Goal: Task Accomplishment & Management: Complete application form

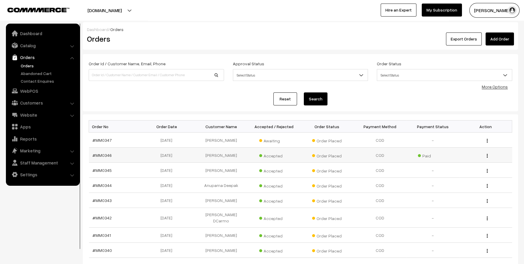
click at [218, 155] on td "[PERSON_NAME]" at bounding box center [221, 155] width 53 height 15
click at [101, 158] on td "#MM0346" at bounding box center [115, 155] width 53 height 15
click at [105, 153] on link "#MM0346" at bounding box center [102, 155] width 19 height 5
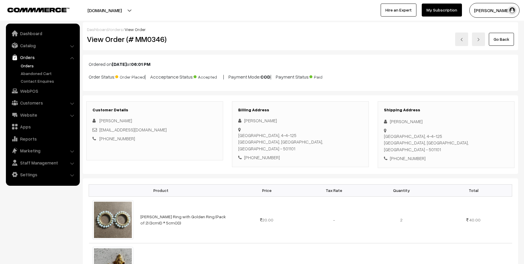
scroll to position [29, 0]
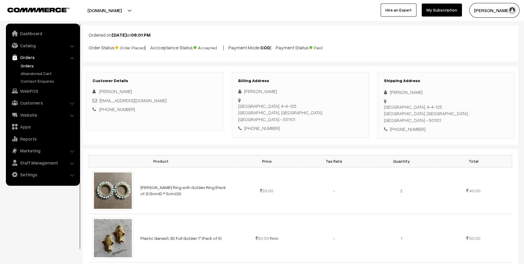
click at [28, 63] on link "Orders" at bounding box center [48, 66] width 59 height 6
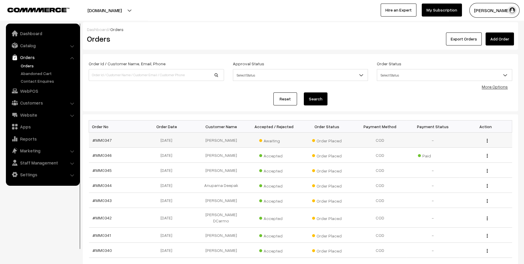
click at [273, 140] on span "Awaiting" at bounding box center [274, 140] width 30 height 8
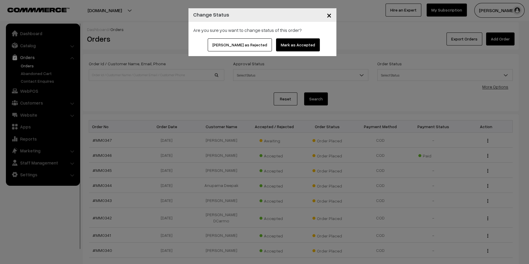
click at [286, 47] on button "Mark as Accepted" at bounding box center [298, 44] width 44 height 13
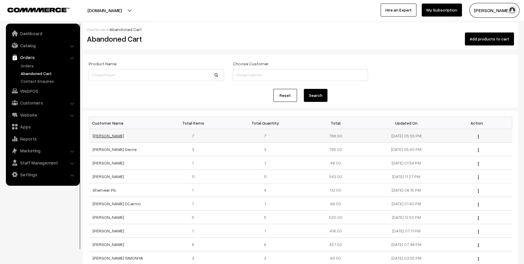
click at [114, 137] on link "Kehkasha Shaikh" at bounding box center [109, 135] width 32 height 5
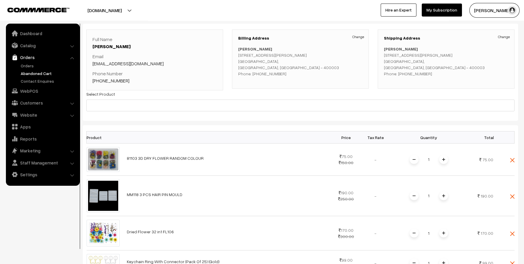
scroll to position [29, 0]
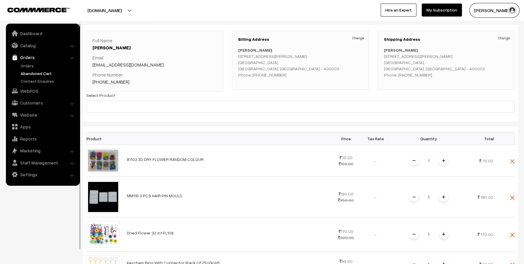
click at [43, 72] on link "Abandoned Cart" at bounding box center [48, 73] width 59 height 6
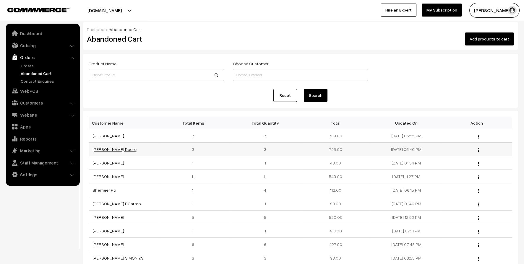
click at [105, 147] on link "[PERSON_NAME] Deore" at bounding box center [115, 149] width 44 height 5
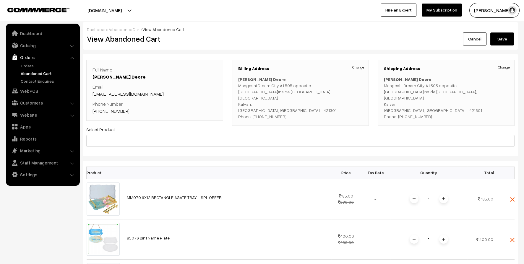
click at [28, 71] on link "Abandoned Cart" at bounding box center [48, 73] width 59 height 6
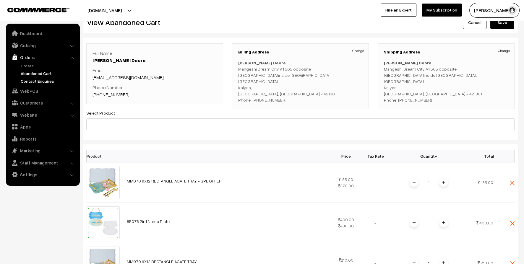
scroll to position [29, 0]
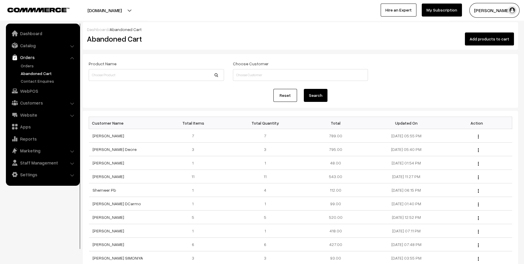
click at [30, 61] on link "Orders" at bounding box center [42, 57] width 70 height 11
click at [28, 64] on link "Orders" at bounding box center [48, 66] width 59 height 6
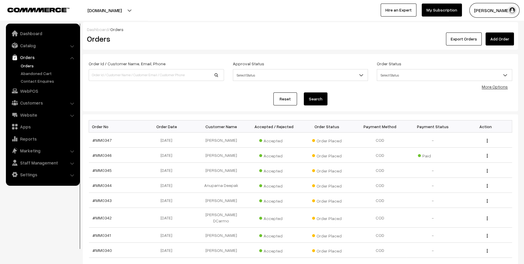
click at [27, 57] on link "Orders" at bounding box center [42, 57] width 70 height 11
click at [33, 43] on link "Catalog" at bounding box center [42, 45] width 70 height 11
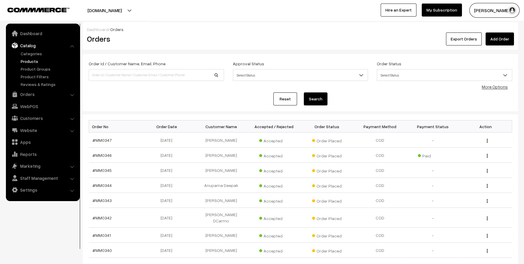
click at [31, 61] on link "Products" at bounding box center [48, 61] width 59 height 6
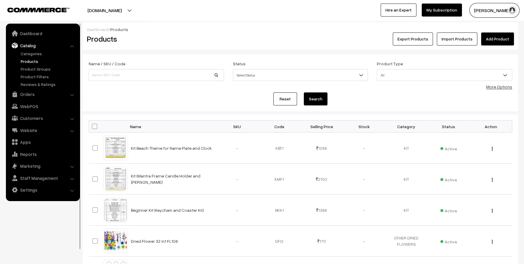
click at [504, 39] on link "Add Product" at bounding box center [497, 39] width 33 height 13
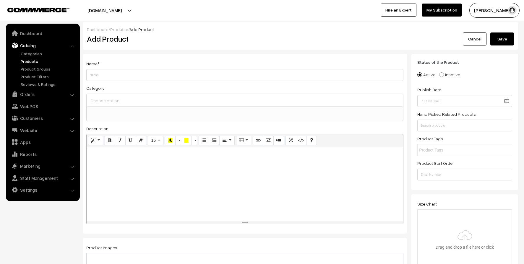
select select
click at [121, 73] on input "Weight" at bounding box center [244, 75] width 317 height 12
type input "m"
type input "Mdf Cutout 4""
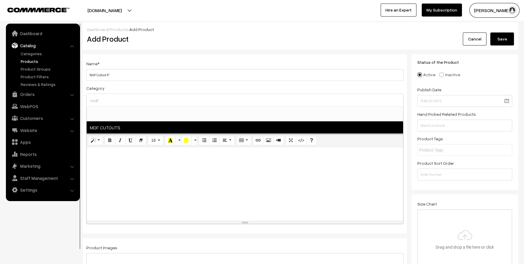
type input "mdf"
click at [107, 126] on span "MDF CUTOUTS" at bounding box center [245, 127] width 317 height 12
select select "34"
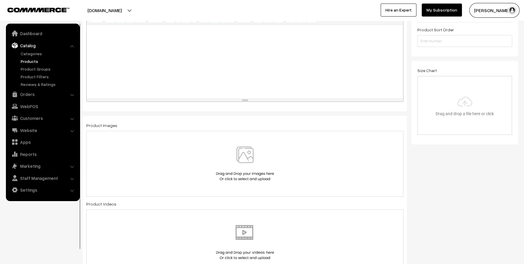
scroll to position [177, 0]
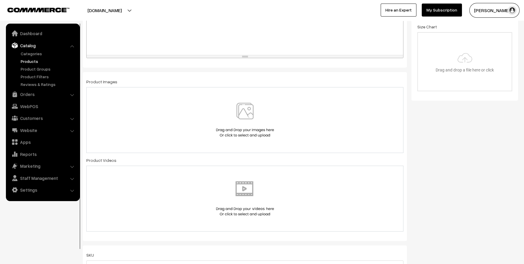
click at [244, 115] on img at bounding box center [245, 120] width 61 height 35
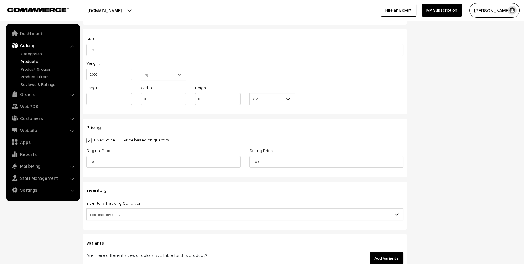
scroll to position [443, 0]
click at [174, 163] on input "0.00" at bounding box center [163, 162] width 154 height 12
type input "35"
type input "15"
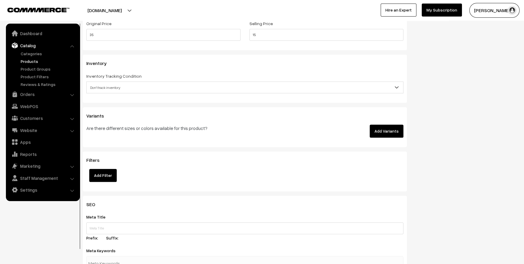
scroll to position [621, 0]
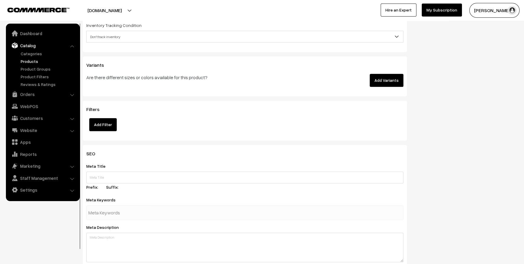
click at [387, 77] on button "Add Variants" at bounding box center [387, 80] width 34 height 13
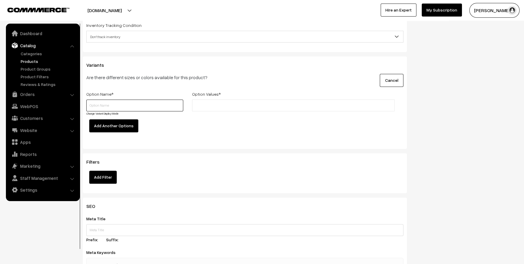
click at [163, 107] on input "text" at bounding box center [134, 106] width 97 height 12
type input "A"
type input "Alphabets"
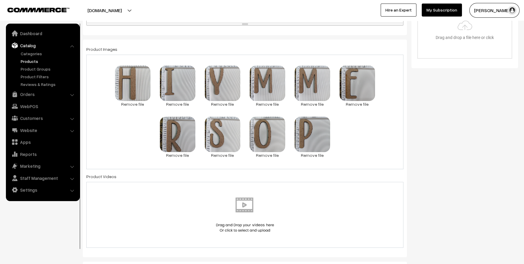
scroll to position [207, 0]
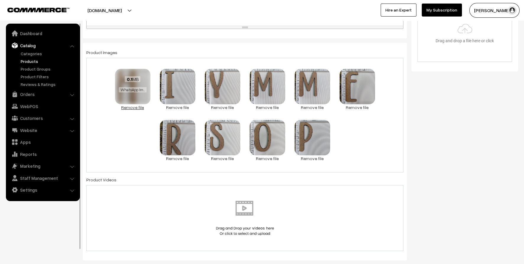
click at [142, 106] on link "Remove file" at bounding box center [132, 107] width 35 height 6
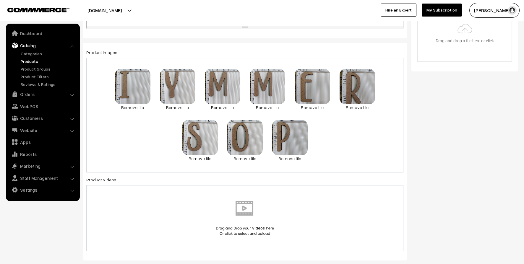
click at [142, 106] on link "Remove file" at bounding box center [132, 107] width 35 height 6
click at [160, 106] on link "Remove file" at bounding box center [177, 107] width 35 height 6
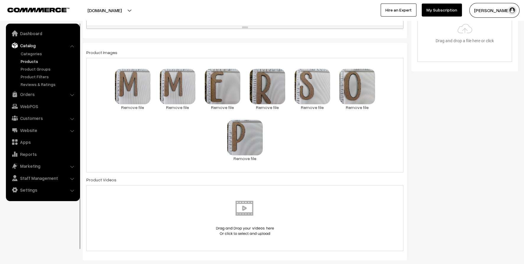
click at [142, 106] on link "Remove file" at bounding box center [132, 107] width 35 height 6
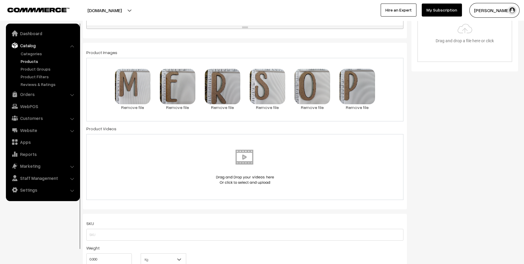
click at [142, 106] on link "Remove file" at bounding box center [132, 107] width 35 height 6
click at [160, 106] on link "Remove file" at bounding box center [177, 107] width 35 height 6
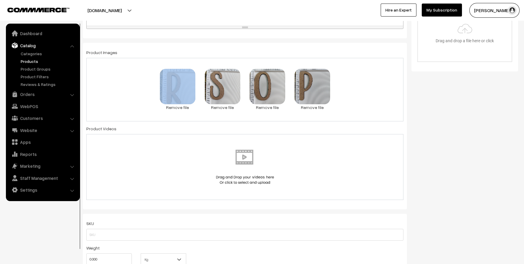
click at [142, 106] on div "0.1 MB WhatsApp Image 2025-09-30 at 10.53.58 AM.jpeg Check Error Remove file 0.…" at bounding box center [244, 90] width 317 height 64
click at [177, 108] on link "Remove file" at bounding box center [177, 107] width 35 height 6
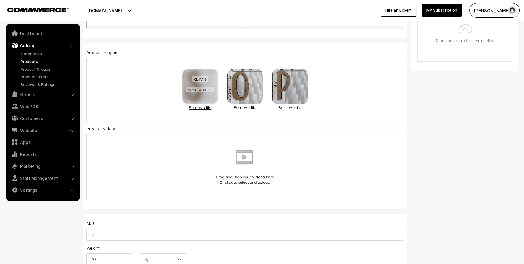
click at [195, 106] on link "Remove file" at bounding box center [199, 107] width 35 height 6
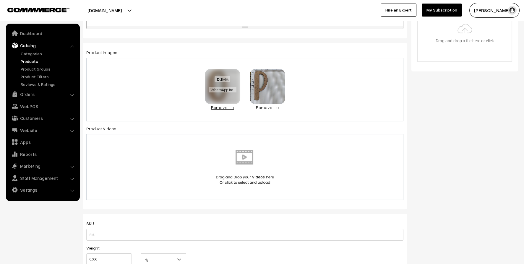
click at [210, 106] on link "Remove file" at bounding box center [222, 107] width 35 height 6
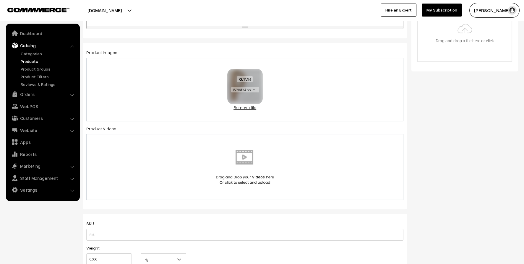
click at [251, 106] on link "Remove file" at bounding box center [244, 107] width 35 height 6
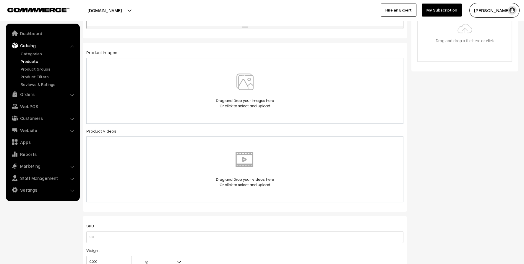
click at [245, 78] on img at bounding box center [245, 91] width 61 height 35
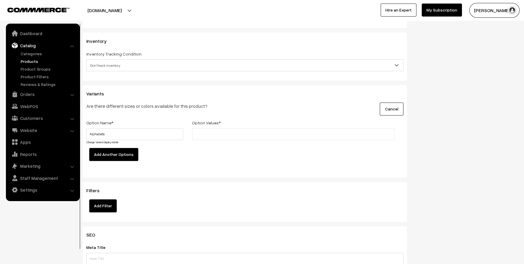
scroll to position [650, 0]
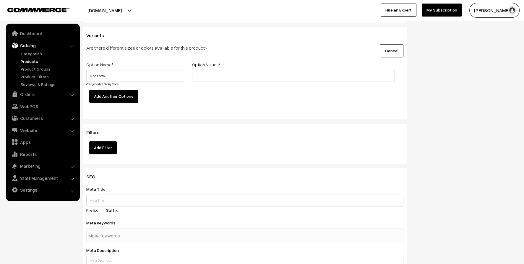
click at [213, 76] on input "text" at bounding box center [220, 76] width 52 height 6
type input "e"
type input "E"
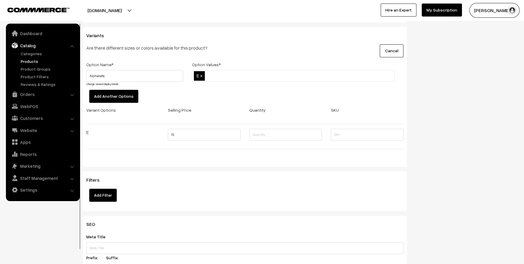
type input "H"
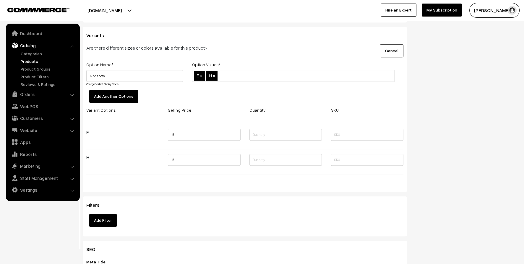
type input "I"
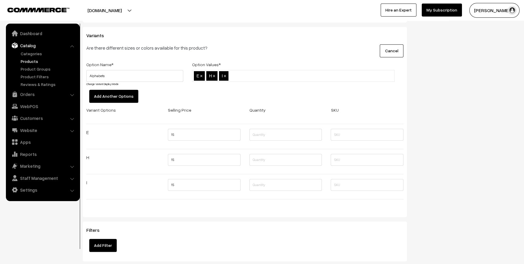
type input "K"
type input "M"
type input "O"
type input "P"
type input "R"
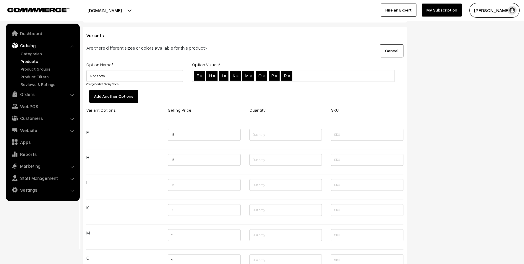
type input "S"
type input "Y"
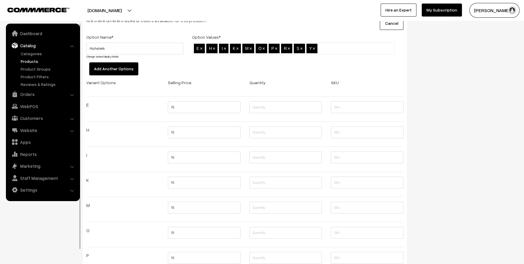
scroll to position [709, 0]
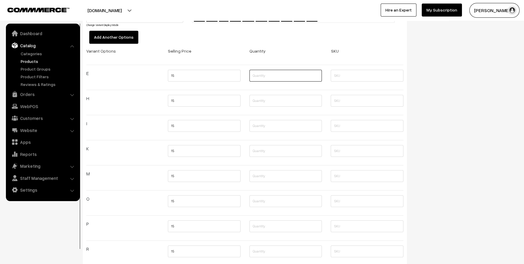
click at [299, 76] on input "text" at bounding box center [285, 76] width 73 height 12
type input "5"
click at [304, 100] on input "text" at bounding box center [285, 101] width 73 height 12
type input "5"
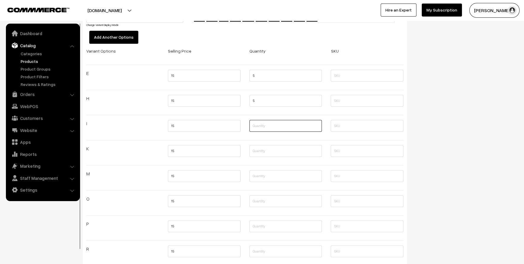
click at [288, 127] on input "text" at bounding box center [285, 126] width 73 height 12
type input "5"
click at [276, 147] on input "text" at bounding box center [285, 151] width 73 height 12
type input "5"
click at [273, 172] on input "text" at bounding box center [285, 176] width 73 height 12
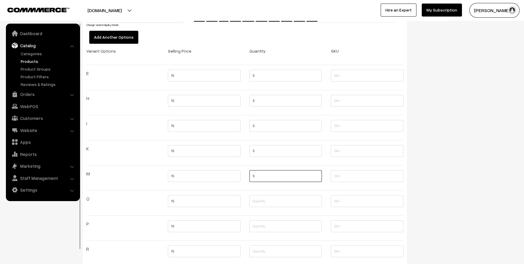
type input "5"
click at [263, 200] on input "text" at bounding box center [285, 201] width 73 height 12
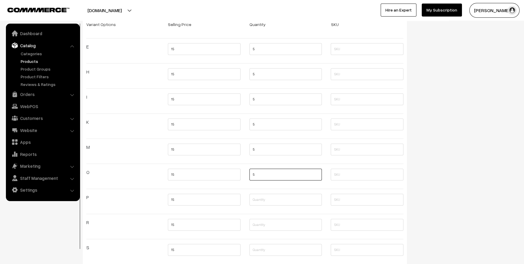
scroll to position [768, 0]
type input "5"
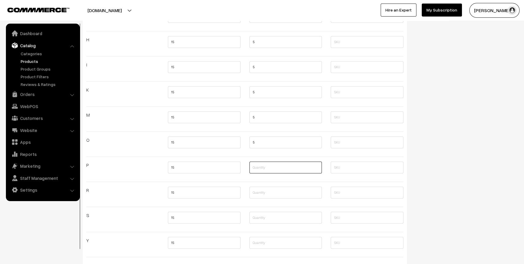
click at [278, 169] on input "text" at bounding box center [285, 168] width 73 height 12
type input "5"
click at [274, 189] on input "text" at bounding box center [285, 193] width 73 height 12
type input "5"
click at [268, 217] on input "text" at bounding box center [285, 218] width 73 height 12
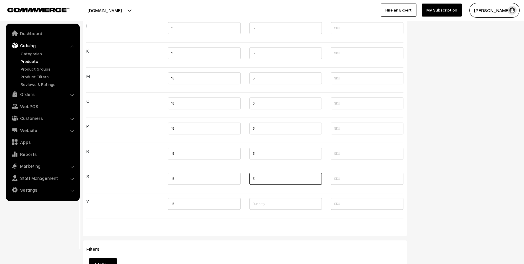
scroll to position [857, 0]
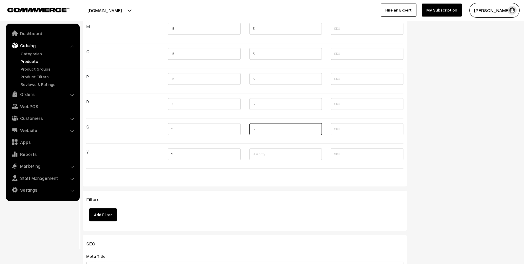
type input "5"
click at [278, 154] on input "text" at bounding box center [285, 154] width 73 height 12
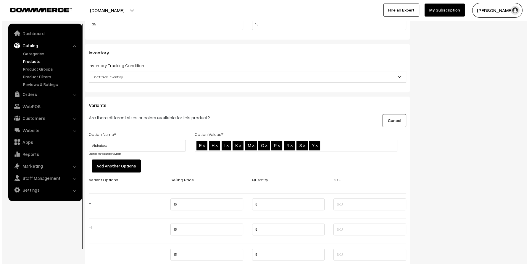
scroll to position [616, 0]
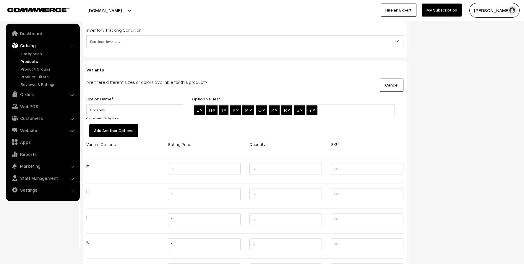
type input "5"
click at [109, 118] on link "Change Variant Display Mode" at bounding box center [102, 118] width 32 height 4
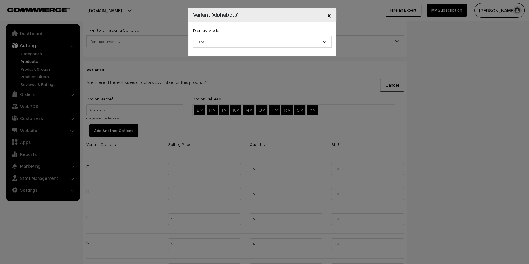
click at [227, 45] on span "Tabs" at bounding box center [262, 42] width 138 height 10
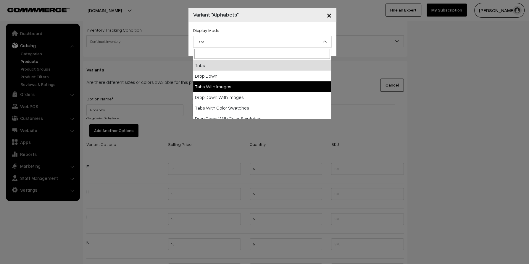
select select "img"
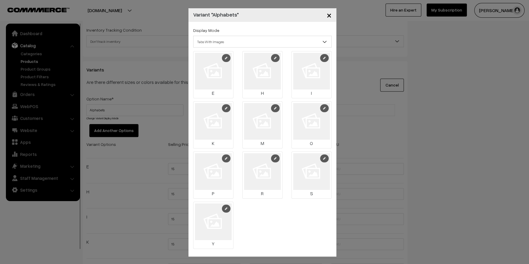
click at [224, 67] on img at bounding box center [213, 71] width 37 height 37
click at [225, 55] on link at bounding box center [226, 58] width 9 height 8
click at [226, 107] on link at bounding box center [226, 108] width 9 height 8
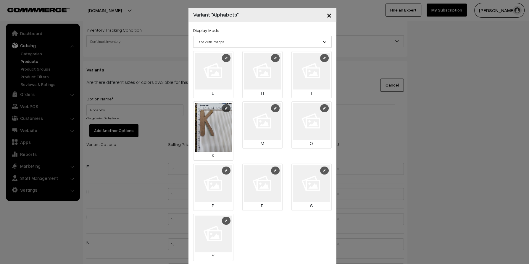
click at [264, 71] on img at bounding box center [262, 71] width 37 height 37
click at [272, 60] on link at bounding box center [275, 58] width 9 height 8
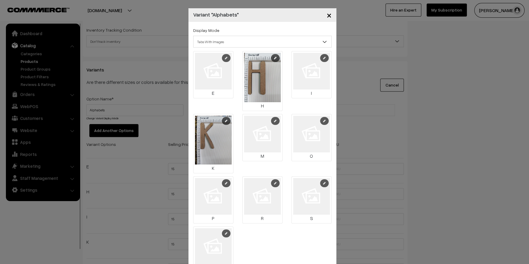
click at [323, 60] on link at bounding box center [324, 58] width 9 height 8
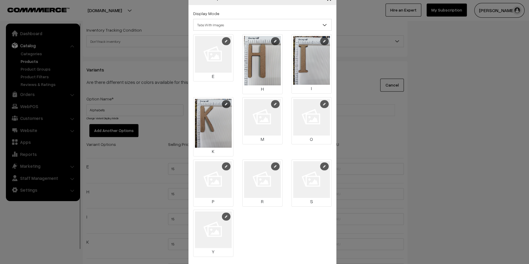
scroll to position [25, 0]
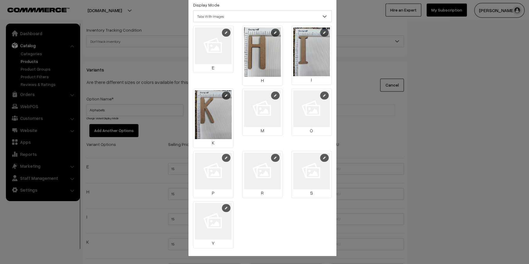
click at [227, 207] on link at bounding box center [226, 208] width 9 height 8
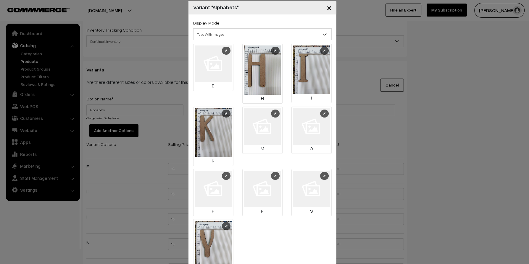
scroll to position [0, 0]
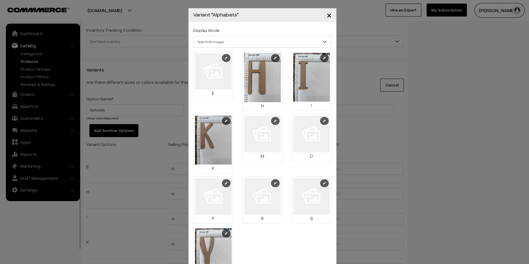
click at [271, 120] on link at bounding box center [275, 121] width 9 height 8
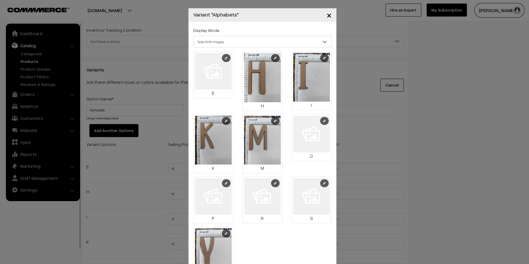
click at [222, 59] on link at bounding box center [226, 58] width 9 height 8
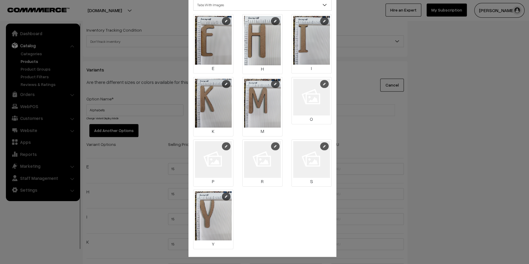
scroll to position [38, 0]
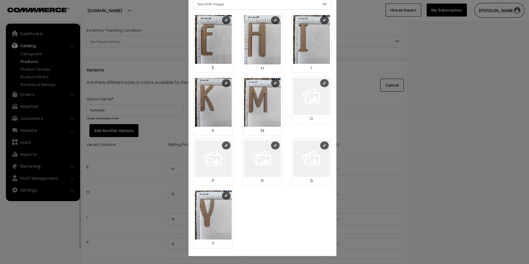
click at [275, 149] on link at bounding box center [275, 146] width 9 height 8
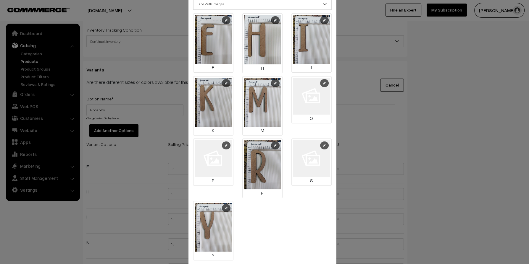
click at [320, 145] on link at bounding box center [324, 146] width 9 height 8
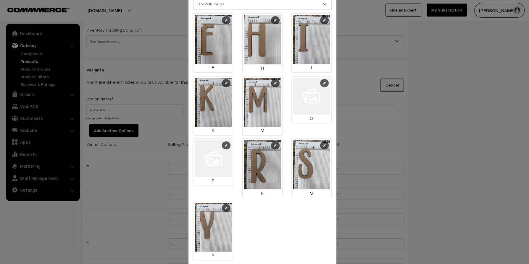
click at [320, 81] on link at bounding box center [324, 83] width 9 height 8
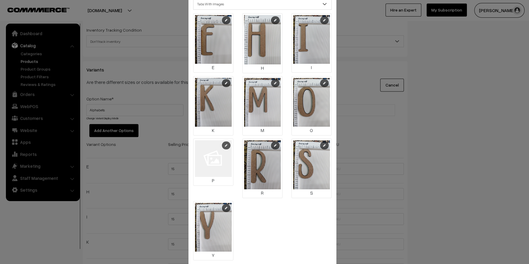
click at [221, 142] on img at bounding box center [213, 158] width 37 height 37
click at [222, 147] on link at bounding box center [226, 146] width 9 height 8
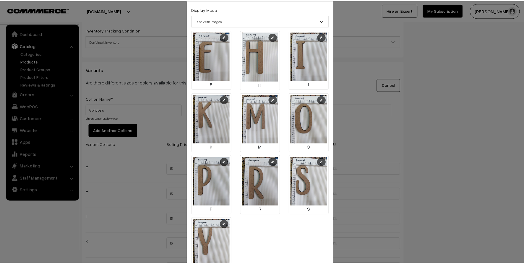
scroll to position [0, 0]
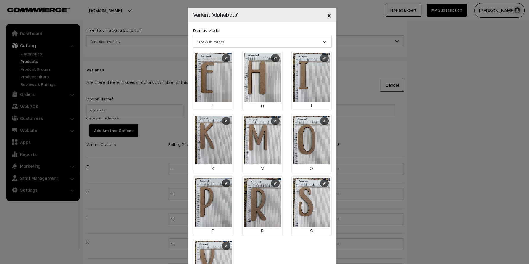
click at [346, 70] on div "× Variant "Alphabets" Display Mode Tabs Drop Down Tabs With Images Drop Down Wi…" at bounding box center [264, 132] width 529 height 264
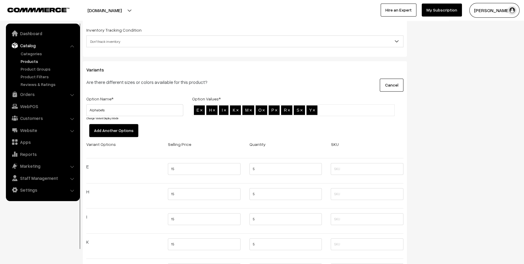
click at [117, 117] on link "Change Variant Display Mode" at bounding box center [102, 118] width 32 height 4
click at [0, 0] on div "× Variant "Alphabets" Display Mode Tabs Drop Down Tabs With Images Drop Down Wi…" at bounding box center [0, 0] width 0 height 0
click at [119, 116] on link "Change Variant Display Mode" at bounding box center [102, 118] width 32 height 4
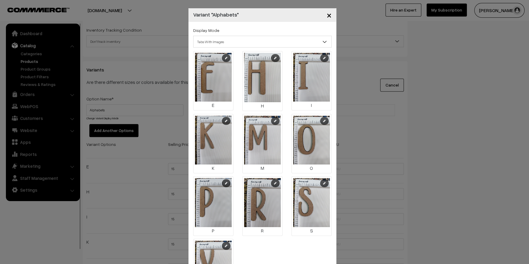
click at [379, 63] on div "× Variant "Alphabets" Display Mode Tabs Drop Down Tabs With Images Drop Down Wi…" at bounding box center [264, 132] width 529 height 264
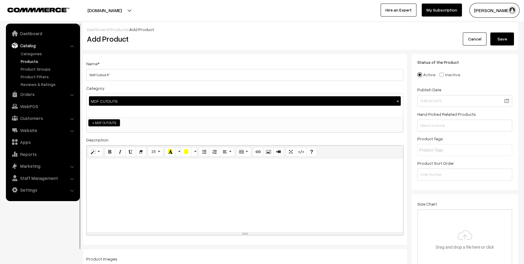
click at [505, 42] on button "Save" at bounding box center [502, 39] width 24 height 13
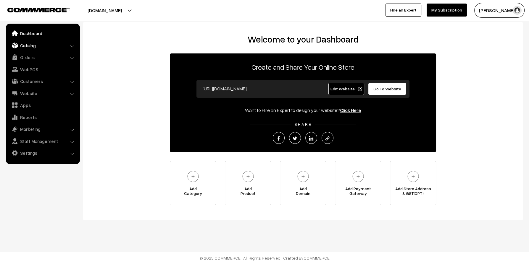
click at [24, 43] on link "Catalog" at bounding box center [42, 45] width 70 height 11
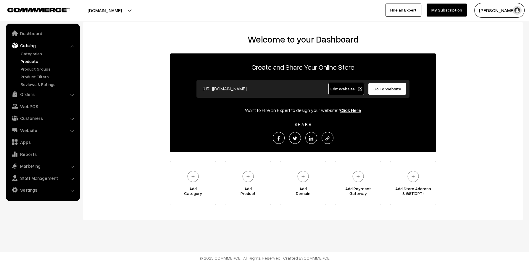
click at [32, 60] on link "Products" at bounding box center [48, 61] width 59 height 6
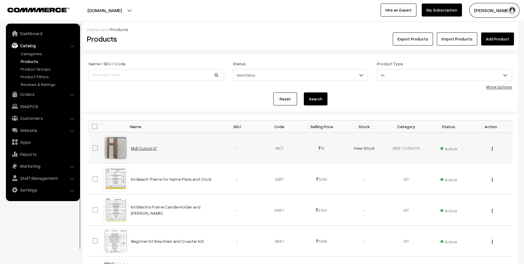
click at [146, 148] on link "Mdf Cutout 4"" at bounding box center [144, 148] width 26 height 5
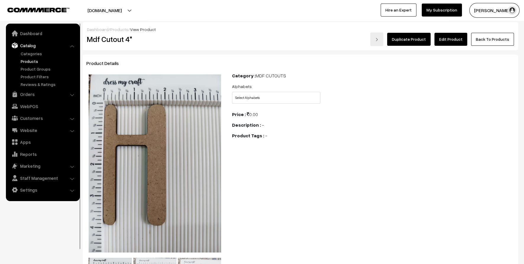
click at [461, 40] on link "Edit Product" at bounding box center [451, 39] width 33 height 13
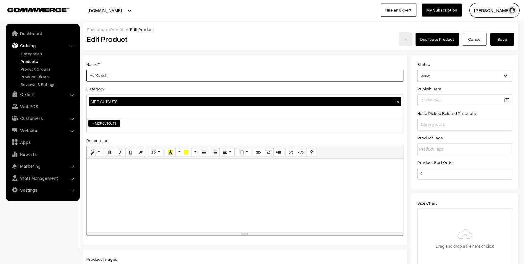
click at [108, 74] on input "Mdf Cutout 4"" at bounding box center [244, 76] width 317 height 12
type input "Mdf Cutout Monogram 4""
click at [518, 40] on div "Duplicate Product Cancel Save" at bounding box center [391, 40] width 254 height 14
click at [513, 40] on button "Save" at bounding box center [502, 39] width 24 height 13
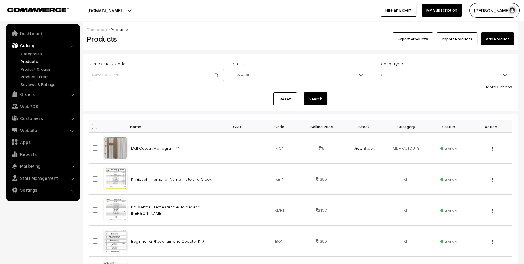
click at [500, 38] on link "Add Product" at bounding box center [497, 39] width 33 height 13
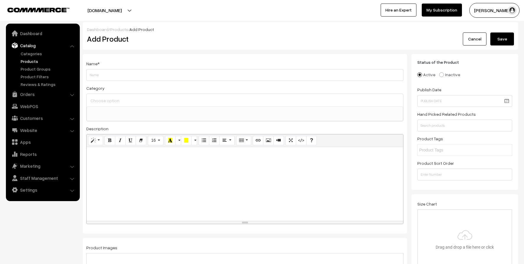
select select
type input "Mdf Cut Outs"
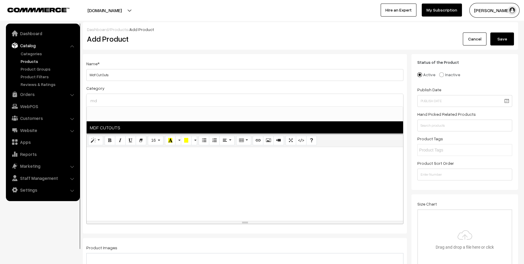
type input "md"
click at [135, 127] on span "MDF CUTOUTS" at bounding box center [245, 127] width 317 height 12
select select "34"
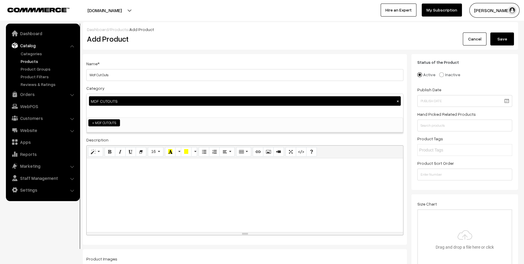
scroll to position [38, 0]
click at [140, 75] on input "Mdf Cut Outs" at bounding box center [244, 75] width 317 height 12
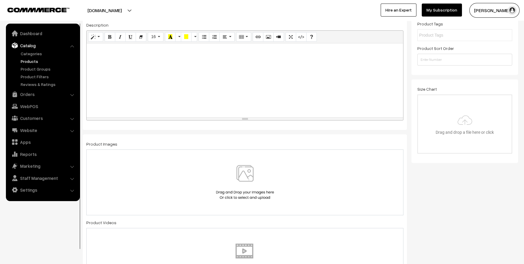
scroll to position [148, 0]
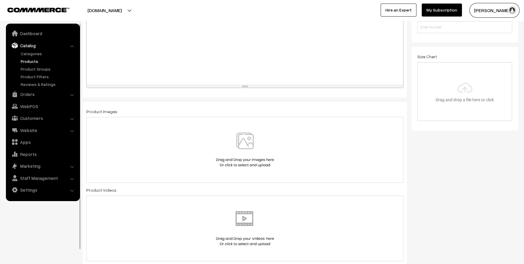
click at [237, 137] on img at bounding box center [245, 150] width 61 height 35
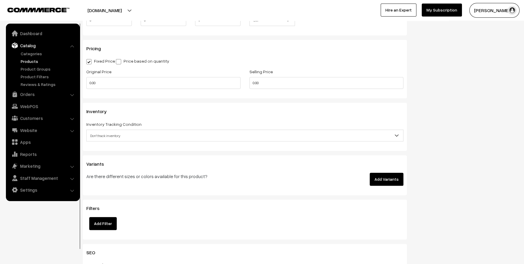
scroll to position [443, 0]
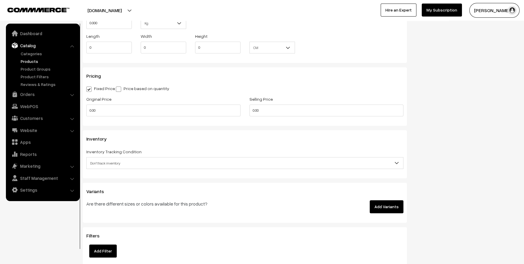
click at [383, 206] on button "Add Variants" at bounding box center [387, 206] width 34 height 13
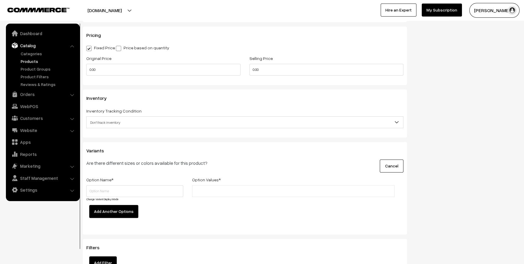
scroll to position [532, 0]
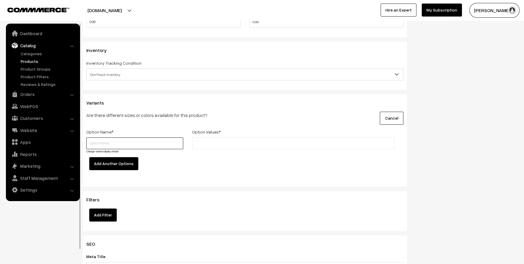
click at [155, 140] on input "text" at bounding box center [134, 143] width 97 height 12
type input "O"
type input "Designs"
type input "Car 2""
click at [110, 150] on link "Change Variant Display Mode" at bounding box center [102, 152] width 32 height 4
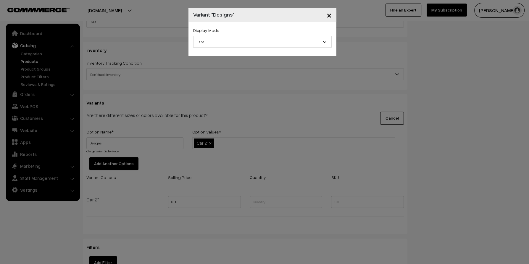
click at [237, 38] on span "Tabs" at bounding box center [262, 42] width 138 height 10
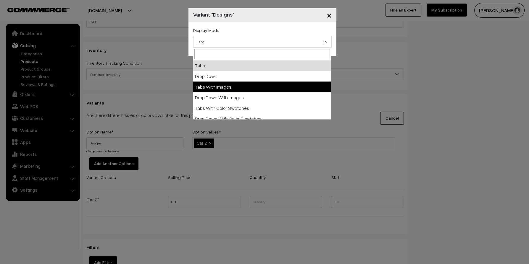
select select "img"
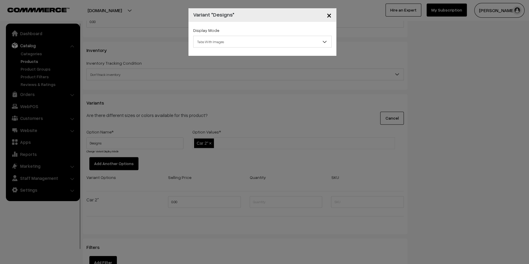
click at [307, 77] on div "× Variant "Designs" Display Mode Tabs Drop Down Tabs With Images Drop Down With…" at bounding box center [264, 132] width 529 height 264
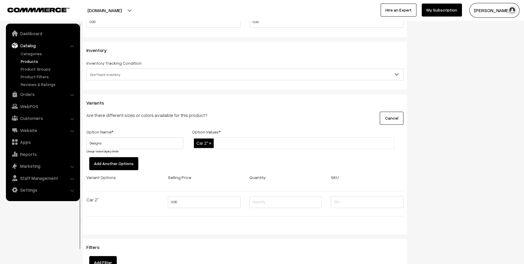
click at [239, 147] on li at bounding box center [241, 143] width 53 height 9
click at [220, 144] on input "text" at bounding box center [241, 143] width 52 height 6
click at [163, 147] on input "Designs" at bounding box center [134, 143] width 97 height 12
click at [111, 151] on link "Change Variant Display Mode" at bounding box center [102, 152] width 32 height 4
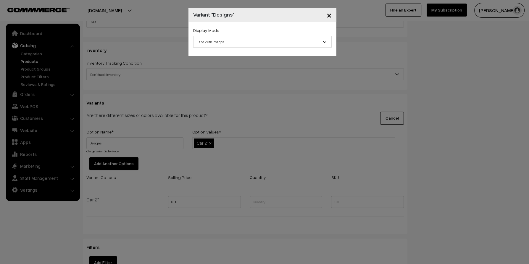
click at [227, 47] on span "Tabs With Images" at bounding box center [262, 42] width 138 height 12
click at [254, 61] on div "× Variant "Designs" Display Mode Tabs Drop Down Tabs With Images Drop Down With…" at bounding box center [264, 132] width 529 height 264
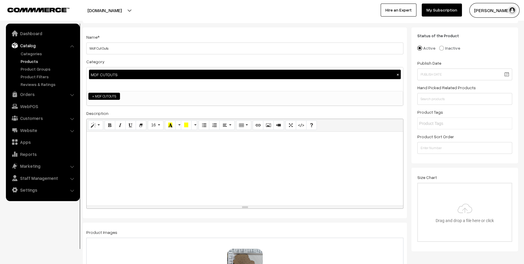
scroll to position [0, 0]
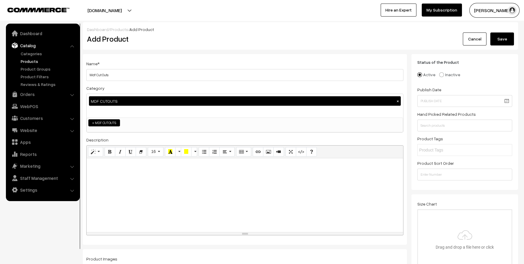
click at [502, 37] on button "Save" at bounding box center [502, 39] width 24 height 13
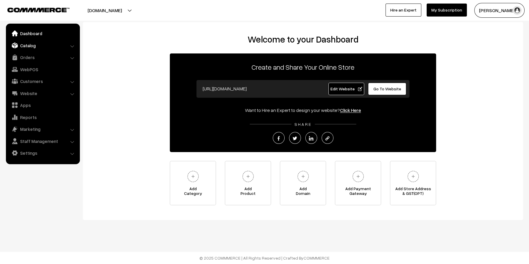
click at [47, 45] on link "Catalog" at bounding box center [42, 45] width 70 height 11
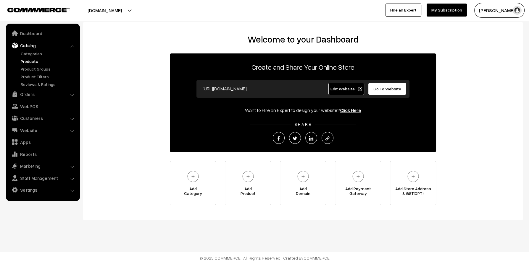
click at [30, 62] on link "Products" at bounding box center [48, 61] width 59 height 6
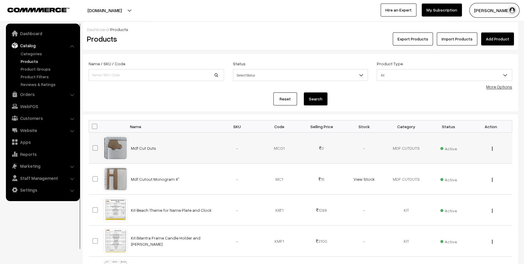
click at [145, 152] on td "Mdf Cut Outs" at bounding box center [171, 148] width 89 height 31
click at [153, 147] on link "Mdf Cut Outs" at bounding box center [143, 148] width 25 height 5
click at [146, 147] on link "Mdf Cut Outs" at bounding box center [143, 148] width 25 height 5
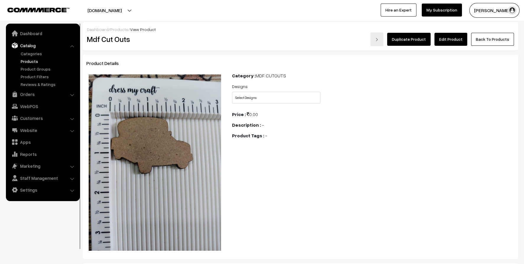
click at [456, 39] on link "Edit Product" at bounding box center [451, 39] width 33 height 13
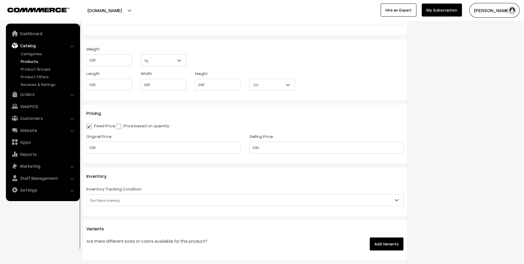
scroll to position [443, 0]
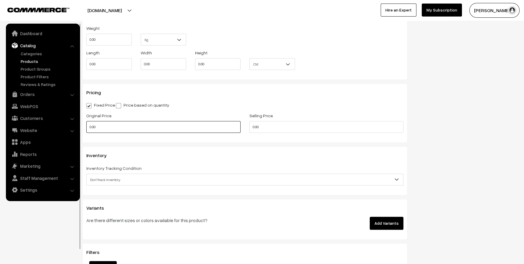
click at [155, 131] on input "0.00" at bounding box center [163, 127] width 154 height 12
type input "25.00"
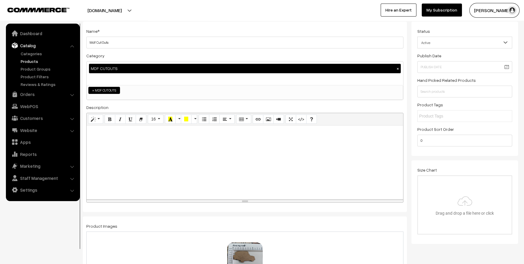
scroll to position [0, 0]
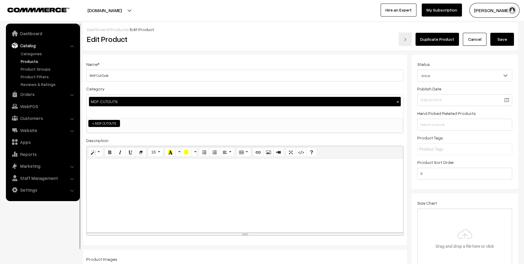
type input "10.00"
click at [495, 40] on button "Save" at bounding box center [502, 39] width 24 height 13
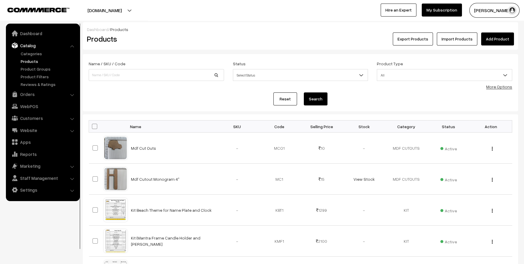
click at [33, 60] on link "Products" at bounding box center [48, 61] width 59 height 6
click at [271, 249] on td "KMF1" at bounding box center [279, 241] width 42 height 31
click at [29, 68] on link "Product Groups" at bounding box center [48, 69] width 59 height 6
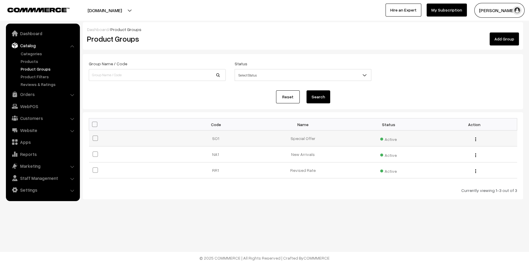
click at [294, 138] on td "Special Offer" at bounding box center [302, 139] width 85 height 16
click at [475, 155] on img "button" at bounding box center [475, 155] width 1 height 4
click at [462, 164] on link "Edit" at bounding box center [449, 163] width 50 height 13
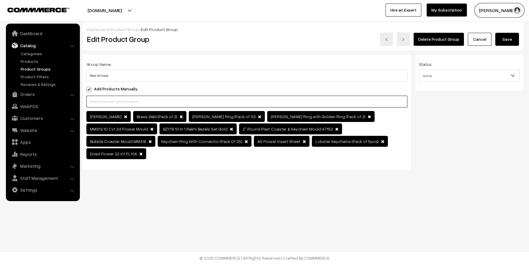
click at [148, 104] on input "text" at bounding box center [246, 102] width 321 height 12
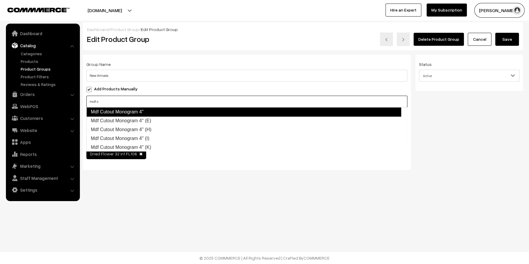
click at [140, 114] on link "Mdf Cutout Monogram 4"" at bounding box center [243, 111] width 315 height 9
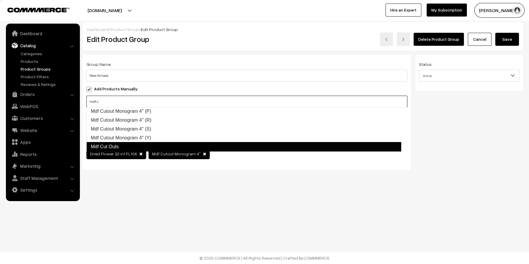
click at [123, 144] on link "Mdf Cut Outs" at bounding box center [243, 146] width 315 height 9
click at [123, 144] on ul "Mdf Cutout Monogram 4" Mdf Cutout Monogram 4" (E) Mdf Cutout Monogram 4" (H) Md…" at bounding box center [246, 129] width 320 height 44
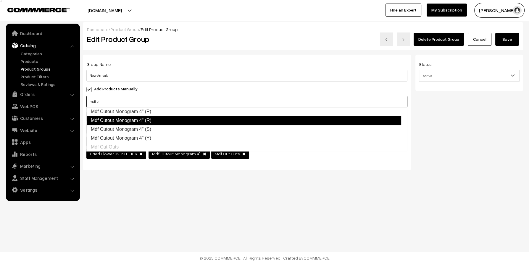
scroll to position [62, 0]
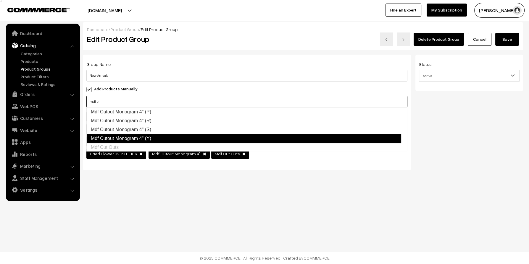
type input "mdf c"
click at [232, 179] on div "Dashboard / Product Group / Edit Product Group Edit Product Group Delete Produc…" at bounding box center [264, 104] width 529 height 209
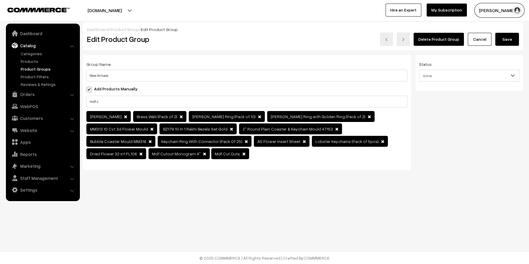
click at [513, 40] on button "Save" at bounding box center [507, 39] width 24 height 13
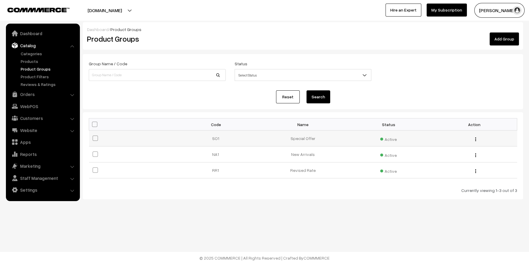
click at [476, 140] on div "Edit Delete" at bounding box center [474, 138] width 78 height 6
click at [475, 139] on img "button" at bounding box center [475, 139] width 1 height 4
click at [436, 151] on link "Edit" at bounding box center [449, 147] width 50 height 13
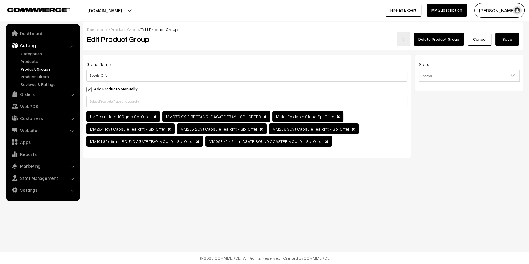
click at [263, 115] on span at bounding box center [264, 117] width 3 height 4
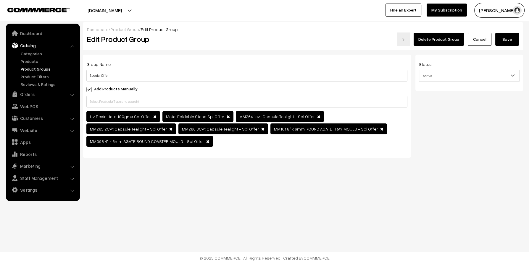
click at [226, 117] on span at bounding box center [227, 117] width 3 height 4
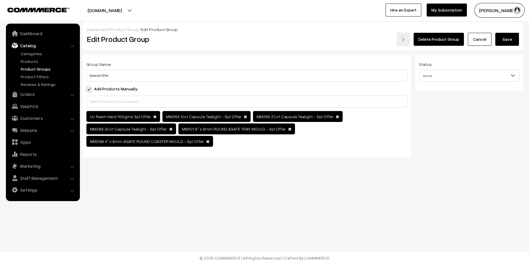
click at [244, 115] on span at bounding box center [245, 117] width 3 height 4
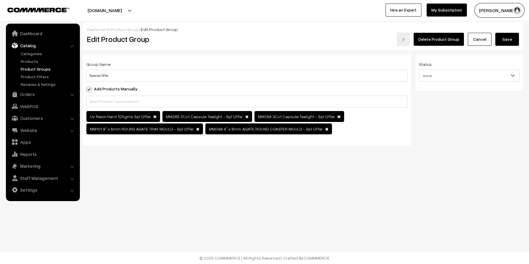
click at [245, 115] on span at bounding box center [246, 117] width 3 height 4
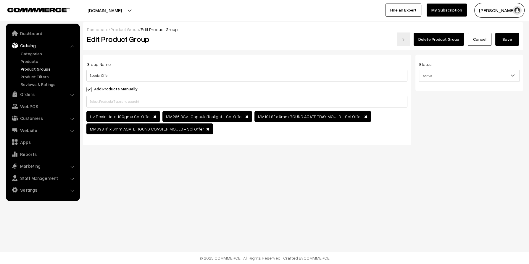
click at [245, 115] on span at bounding box center [246, 117] width 3 height 4
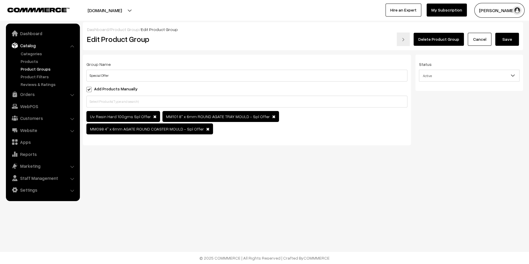
drag, startPoint x: 232, startPoint y: 115, endPoint x: 259, endPoint y: 119, distance: 27.1
click at [259, 119] on span "MM101 8" x 6mm ROUND AGATE TRAY MOULD - Spl Offer" at bounding box center [220, 116] width 116 height 11
click at [272, 116] on span at bounding box center [273, 117] width 3 height 4
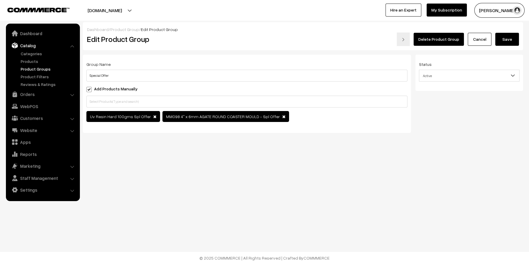
click at [282, 117] on span at bounding box center [283, 117] width 3 height 4
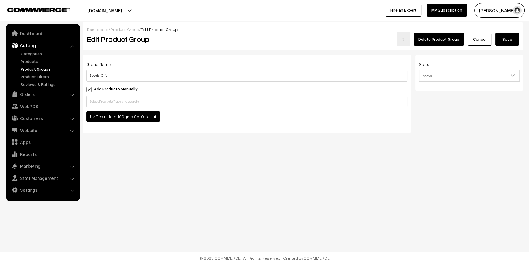
click at [153, 116] on span at bounding box center [154, 117] width 3 height 4
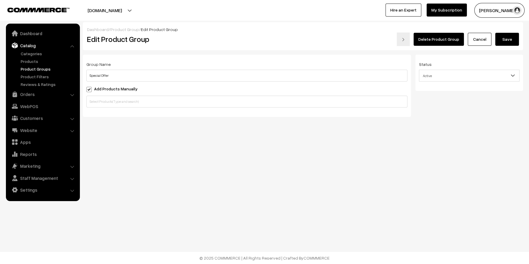
click at [507, 41] on button "Save" at bounding box center [507, 39] width 24 height 13
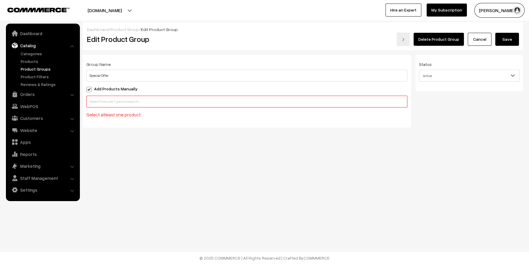
click at [452, 39] on button "Delete Product Group" at bounding box center [438, 39] width 50 height 13
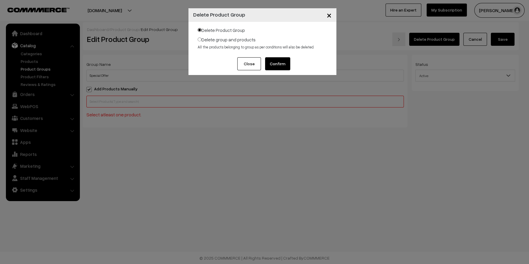
click at [284, 64] on button "Confirm" at bounding box center [277, 63] width 25 height 13
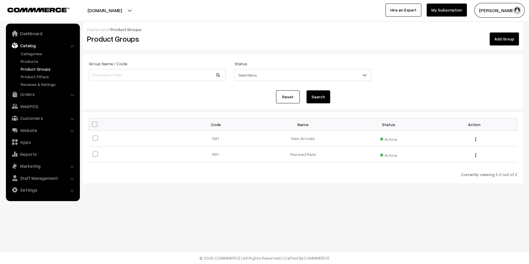
click at [27, 43] on link "Catalog" at bounding box center [42, 45] width 70 height 11
click at [27, 62] on link "Products" at bounding box center [48, 61] width 59 height 6
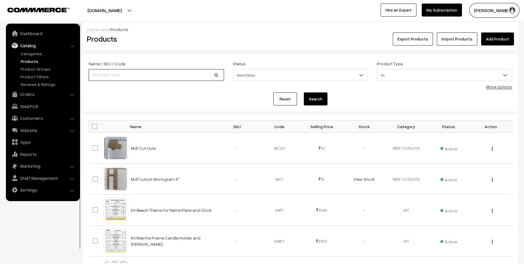
drag, startPoint x: 0, startPoint y: 0, endPoint x: 117, endPoint y: 77, distance: 140.1
click at [117, 77] on input at bounding box center [156, 75] width 135 height 12
type input "MM101 8" x 6mm"
click at [311, 96] on button "Search" at bounding box center [316, 99] width 24 height 13
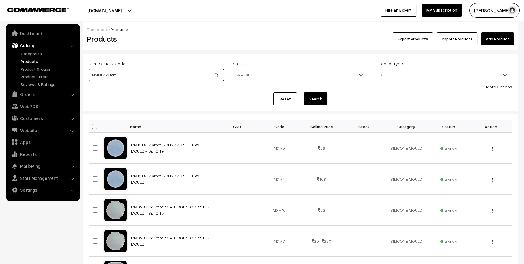
click at [138, 74] on input "MM101 8" x 6mm" at bounding box center [156, 75] width 135 height 12
type input "spl"
click at [304, 93] on button "Search" at bounding box center [316, 99] width 24 height 13
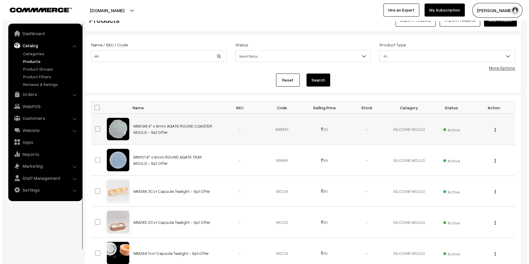
scroll to position [29, 0]
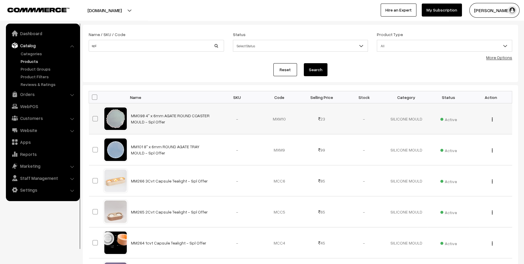
click at [450, 121] on span "Active" at bounding box center [448, 119] width 17 height 8
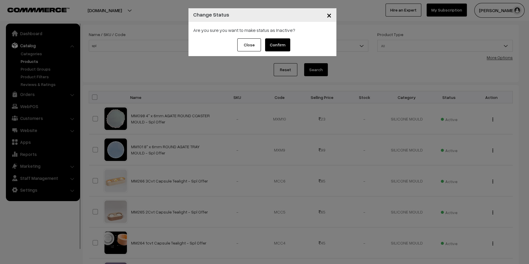
click at [276, 43] on button "Confirm" at bounding box center [277, 44] width 25 height 13
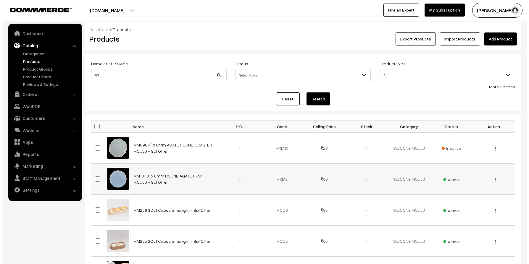
scroll to position [29, 0]
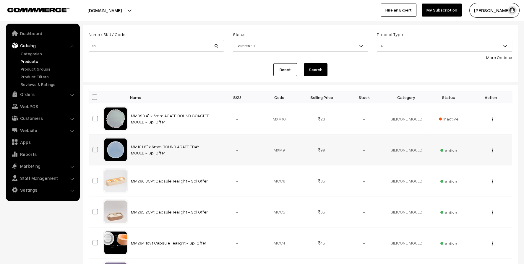
click at [447, 149] on span "Active" at bounding box center [448, 150] width 17 height 8
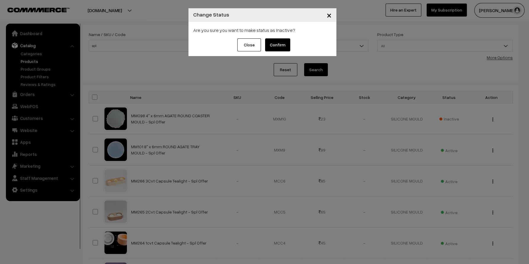
click at [278, 46] on button "Confirm" at bounding box center [277, 44] width 25 height 13
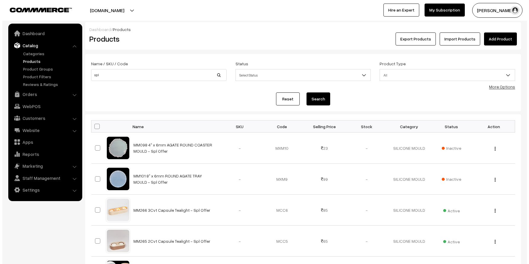
scroll to position [29, 0]
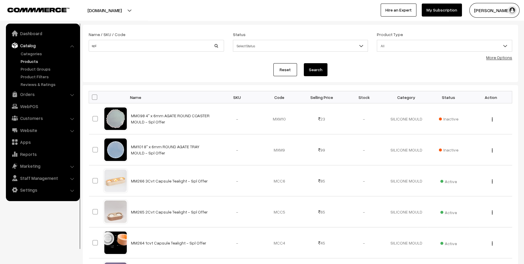
click at [450, 181] on span "Active" at bounding box center [448, 181] width 17 height 8
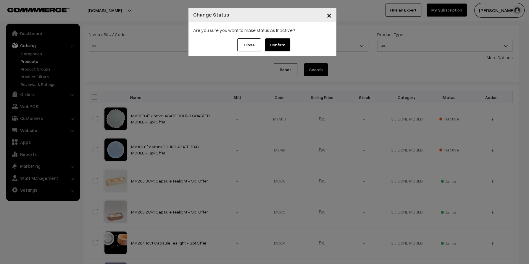
click at [283, 46] on button "Confirm" at bounding box center [277, 44] width 25 height 13
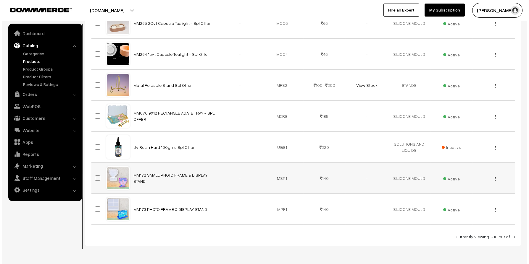
scroll to position [208, 0]
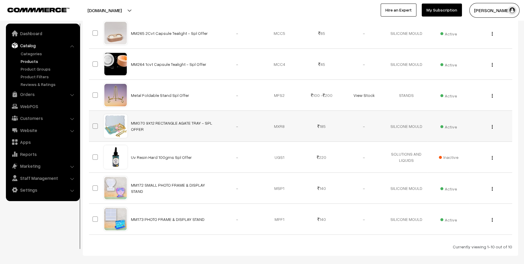
click at [447, 126] on span "Active" at bounding box center [448, 126] width 17 height 8
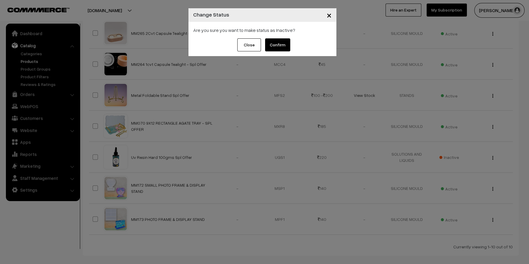
click at [281, 41] on button "Confirm" at bounding box center [277, 44] width 25 height 13
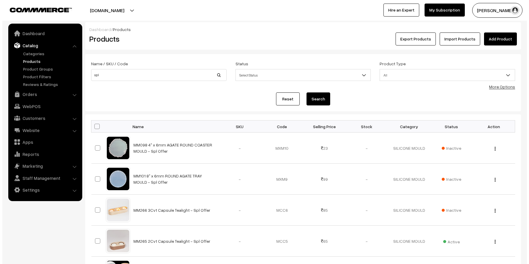
scroll to position [208, 0]
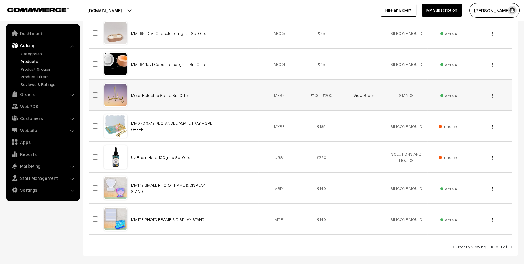
click at [453, 95] on span "Active" at bounding box center [448, 95] width 17 height 8
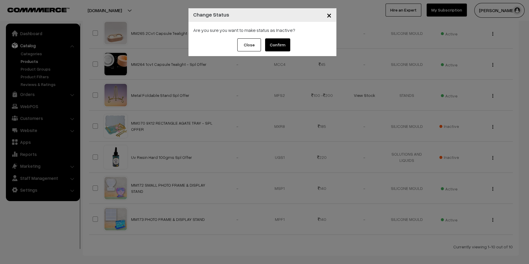
click at [284, 45] on button "Confirm" at bounding box center [277, 44] width 25 height 13
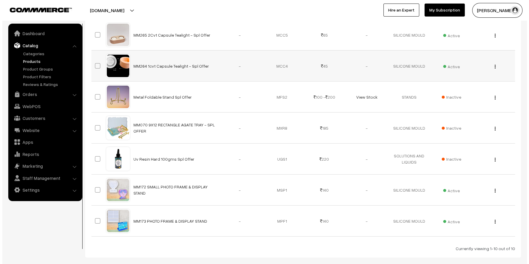
scroll to position [149, 0]
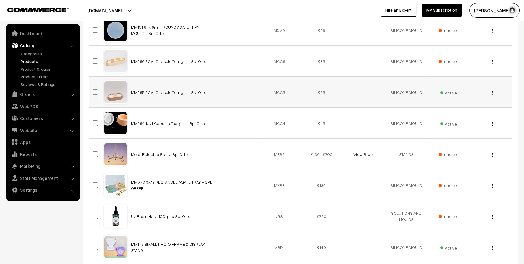
click at [452, 93] on span "Active" at bounding box center [448, 92] width 17 height 8
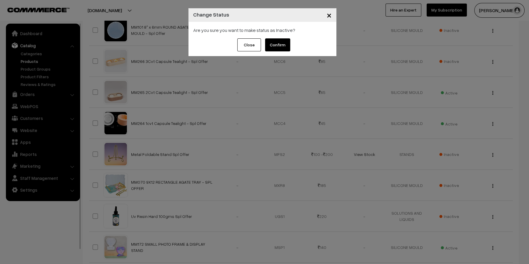
click at [286, 45] on button "Confirm" at bounding box center [277, 44] width 25 height 13
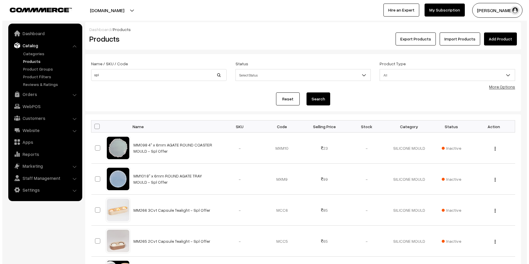
scroll to position [149, 0]
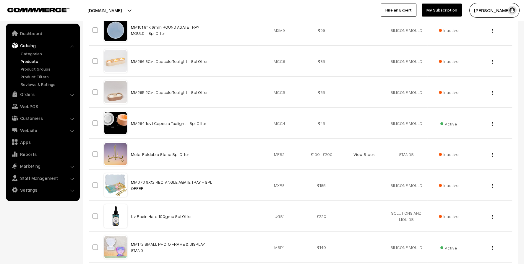
click at [446, 124] on span "Active" at bounding box center [448, 123] width 17 height 8
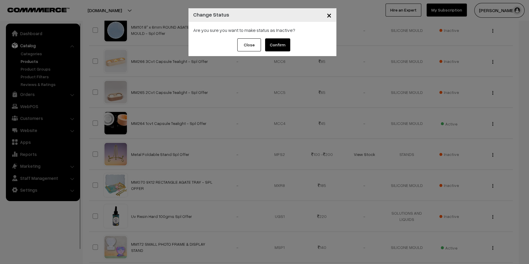
click at [280, 44] on button "Confirm" at bounding box center [277, 44] width 25 height 13
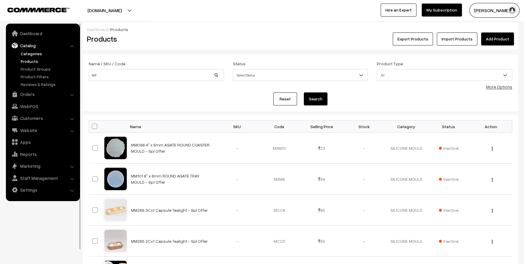
click at [31, 54] on link "Categories" at bounding box center [48, 54] width 59 height 6
click at [37, 53] on link "Categories" at bounding box center [48, 54] width 59 height 6
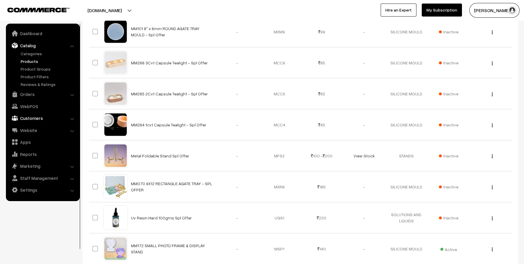
scroll to position [117, 0]
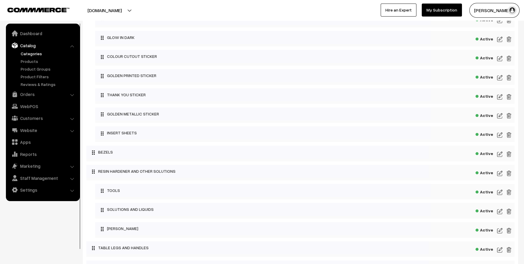
scroll to position [757, 0]
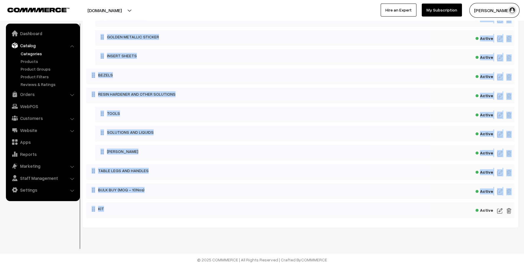
drag, startPoint x: 87, startPoint y: 39, endPoint x: 339, endPoint y: 215, distance: 307.1
